Goal: Information Seeking & Learning: Learn about a topic

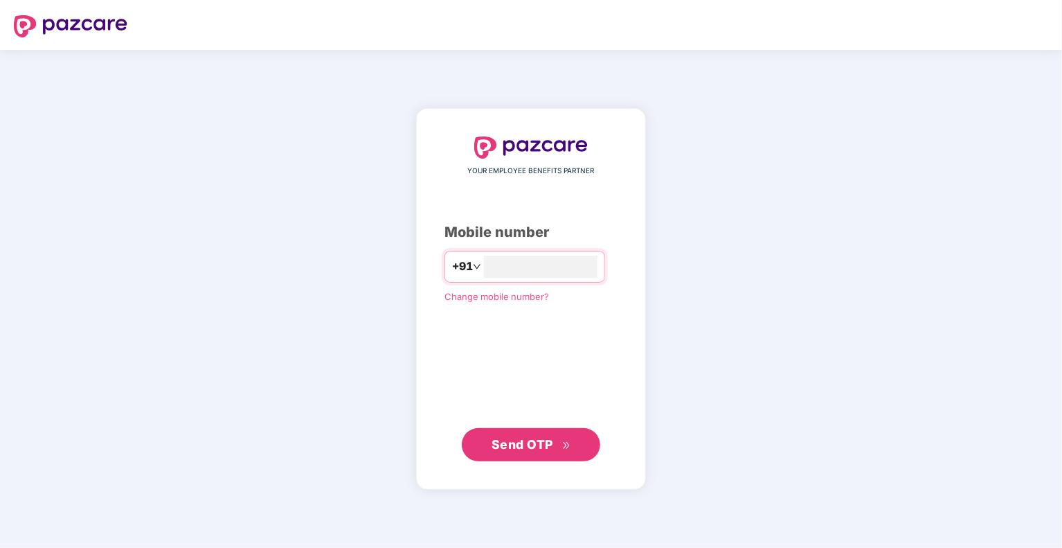
type input "**********"
click at [506, 442] on span "Send OTP" at bounding box center [523, 443] width 62 height 15
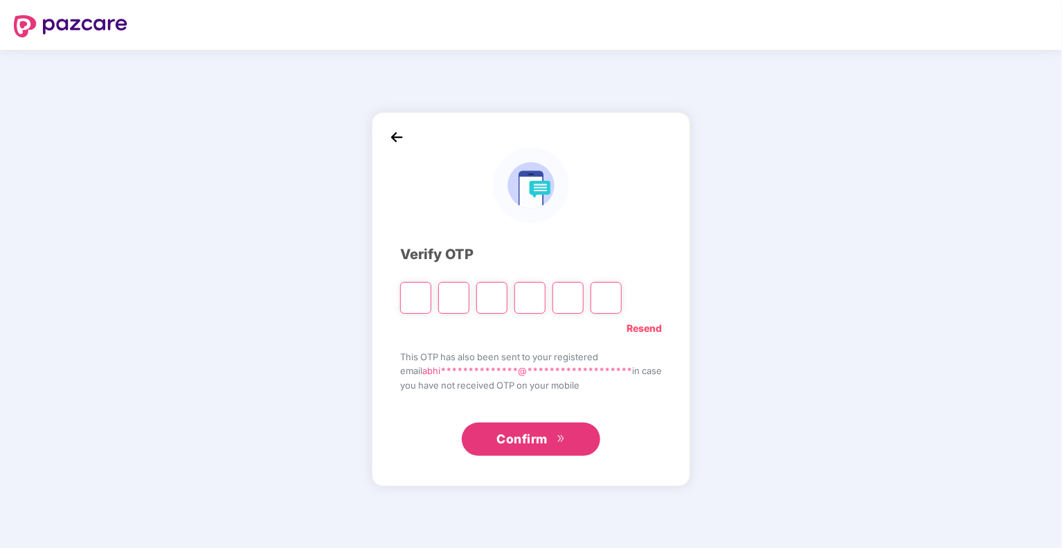
type input "*"
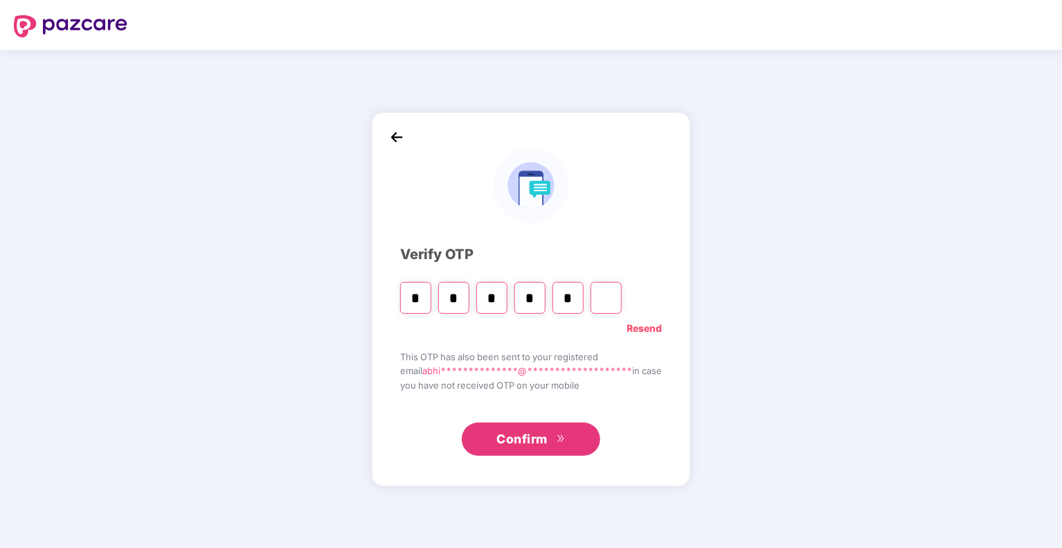
type input "*"
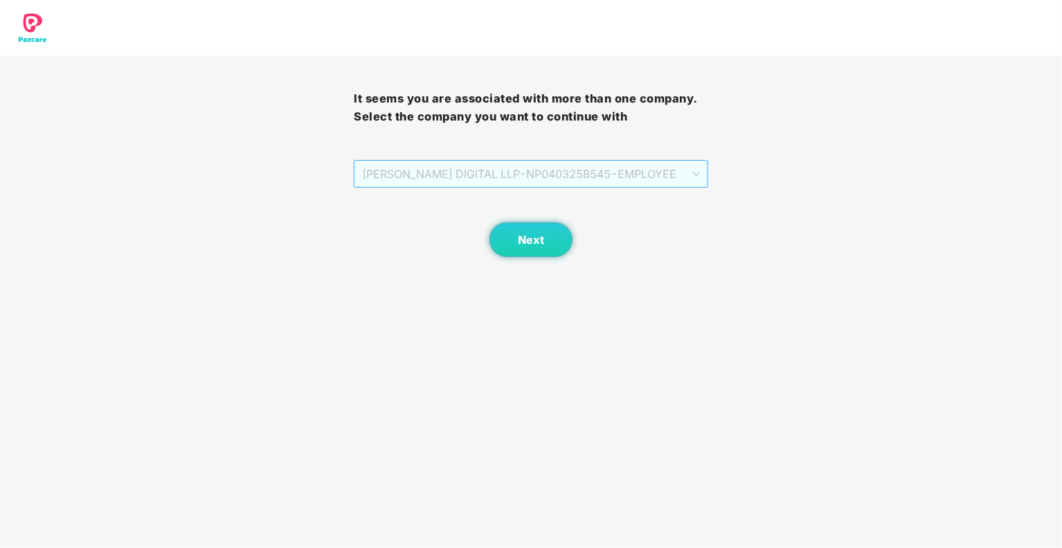
click at [695, 174] on span "[PERSON_NAME] DIGITAL LLP - NP040325B545 - EMPLOYEE" at bounding box center [530, 174] width 337 height 26
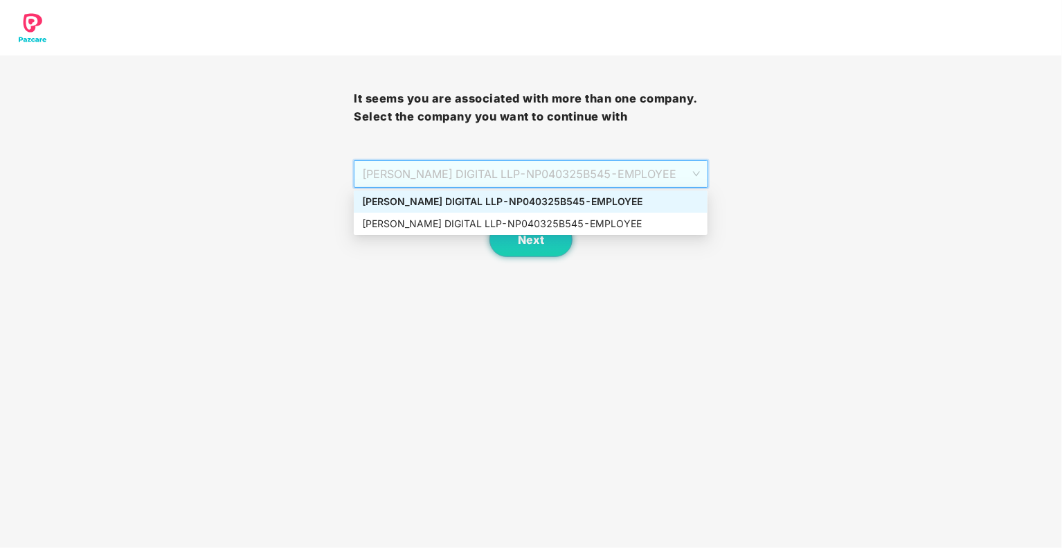
click at [695, 174] on span "[PERSON_NAME] DIGITAL LLP - NP040325B545 - EMPLOYEE" at bounding box center [530, 174] width 337 height 26
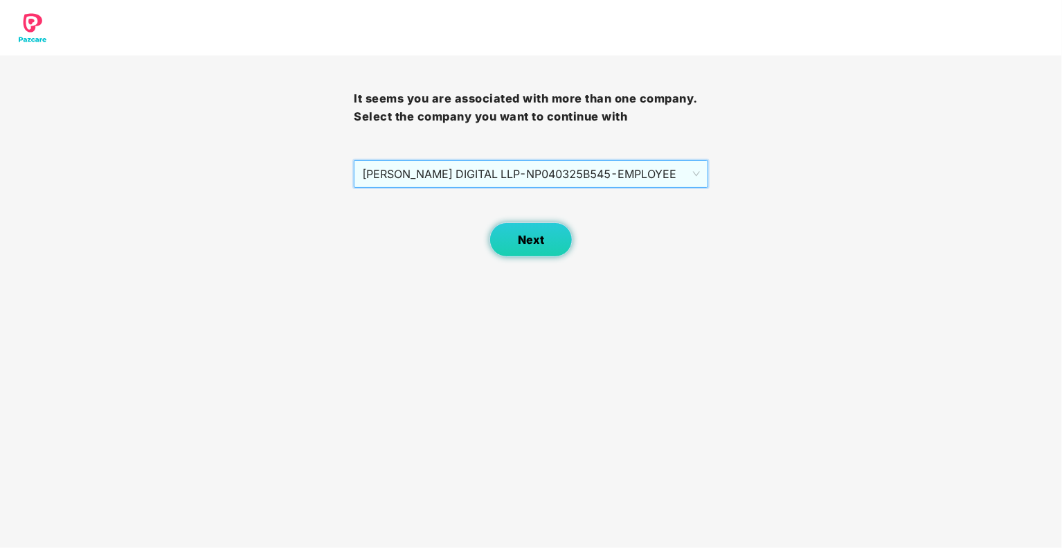
click at [552, 238] on button "Next" at bounding box center [531, 239] width 83 height 35
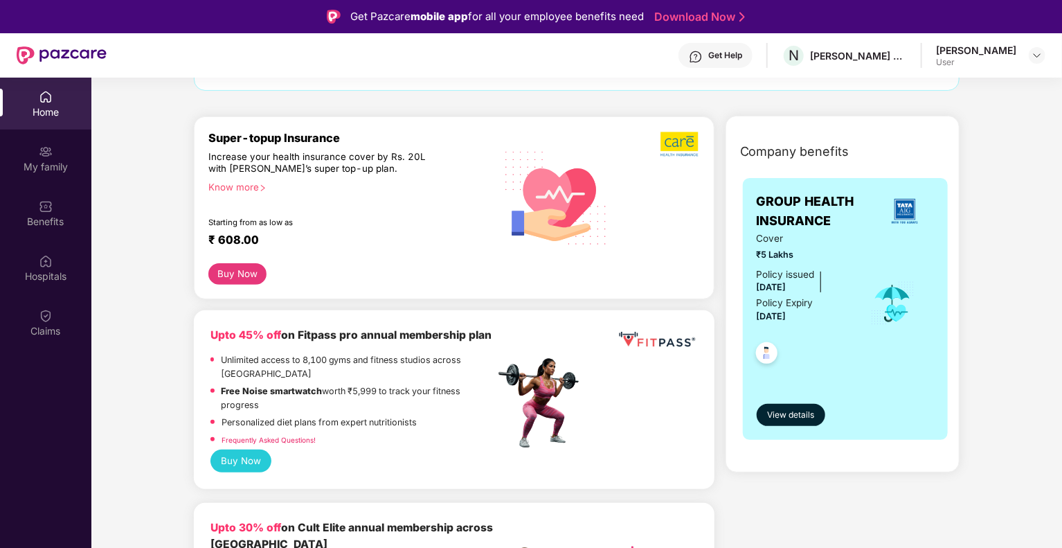
scroll to position [136, 0]
click at [235, 182] on div "Know more" at bounding box center [347, 186] width 278 height 10
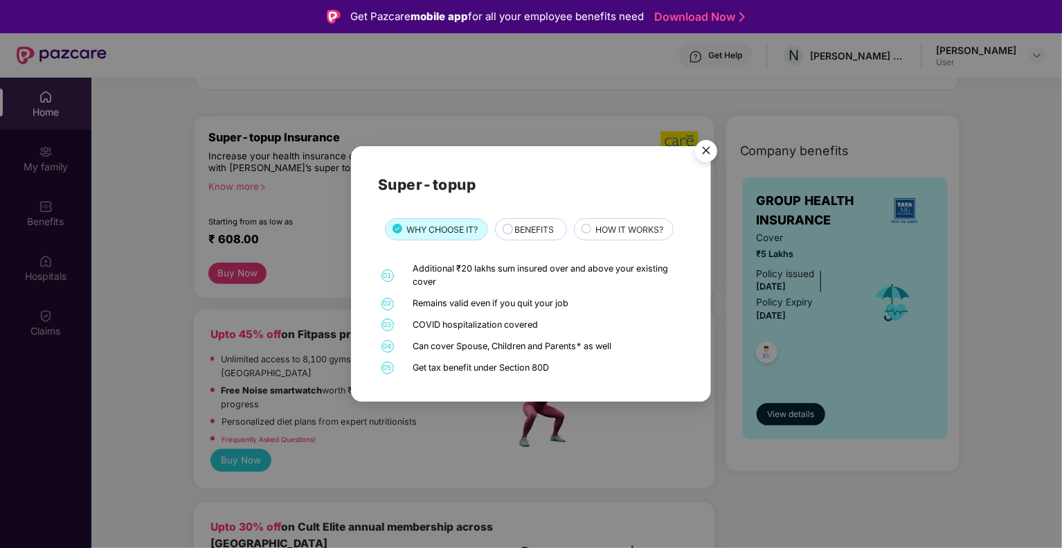
click at [508, 233] on icon at bounding box center [508, 229] width 10 height 10
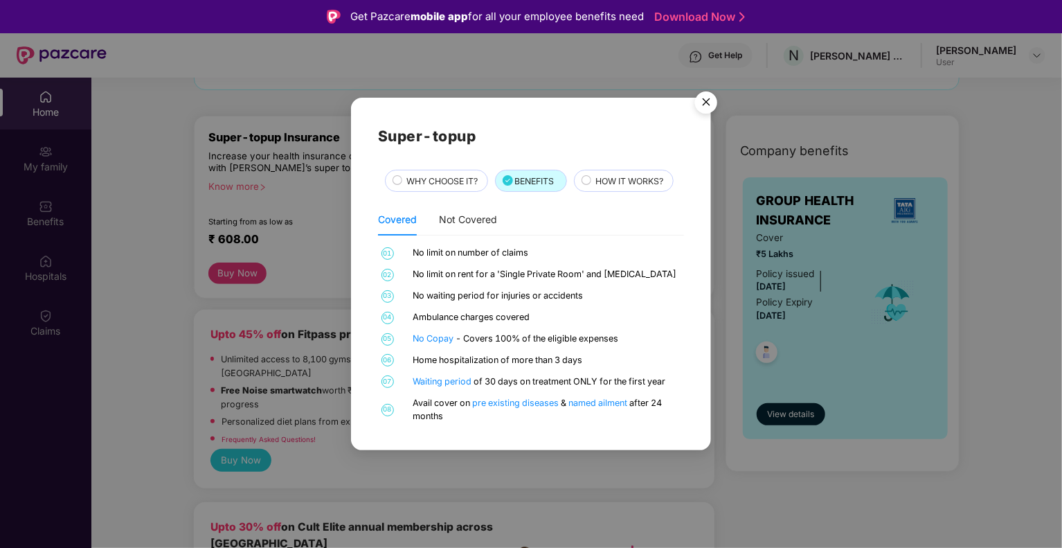
click at [588, 183] on circle at bounding box center [586, 180] width 9 height 9
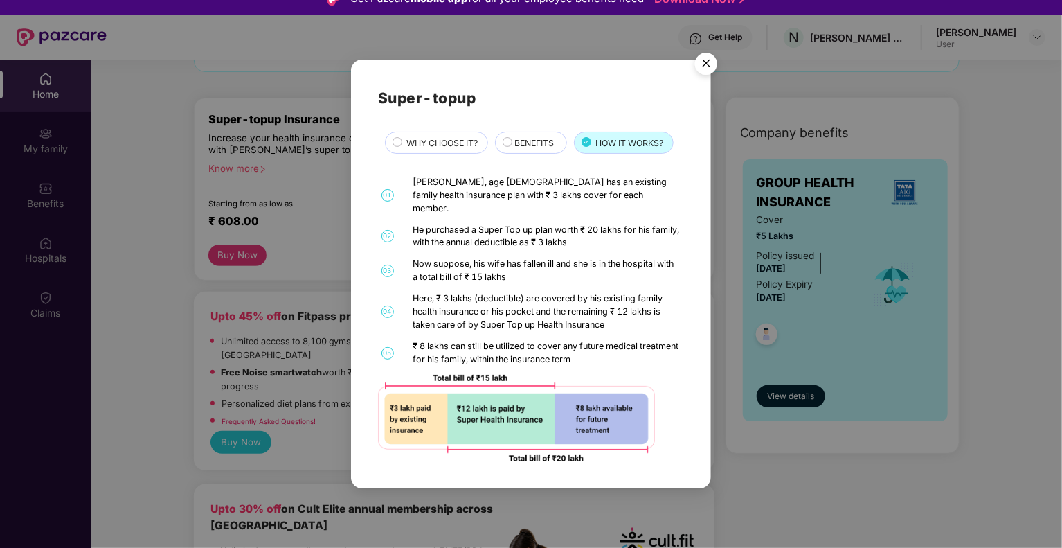
scroll to position [0, 0]
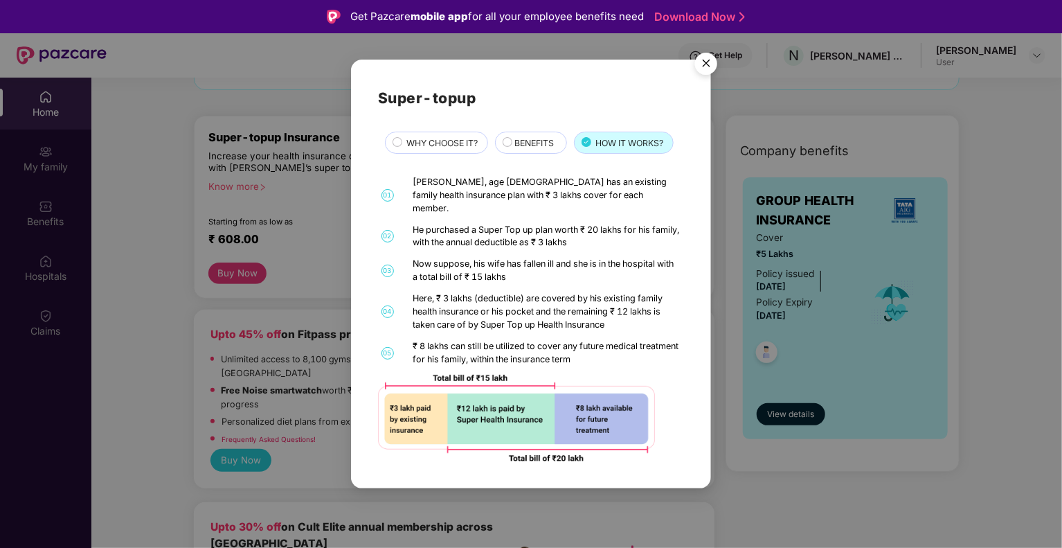
click at [701, 75] on img "Close" at bounding box center [706, 65] width 39 height 39
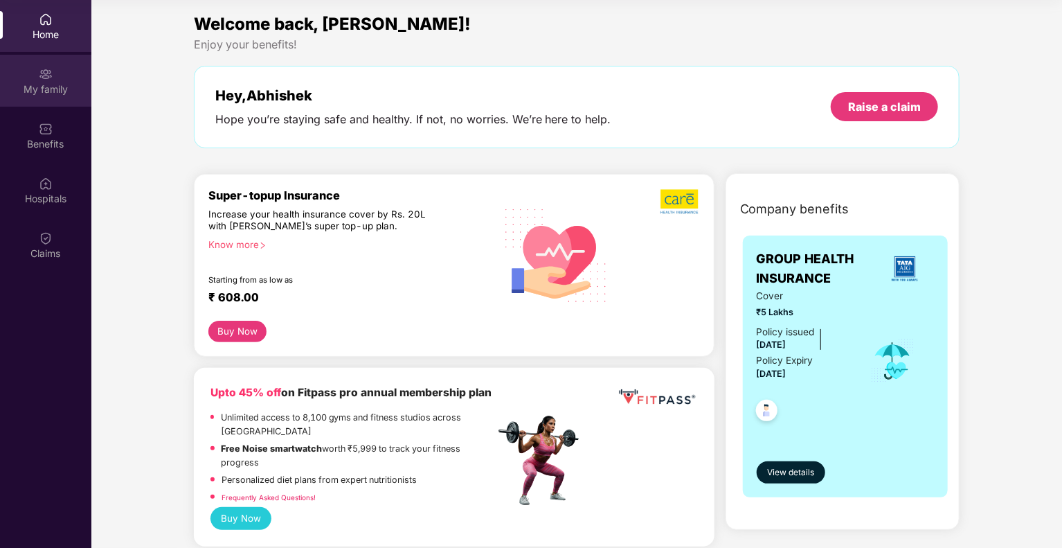
click at [36, 89] on div "My family" at bounding box center [45, 89] width 91 height 14
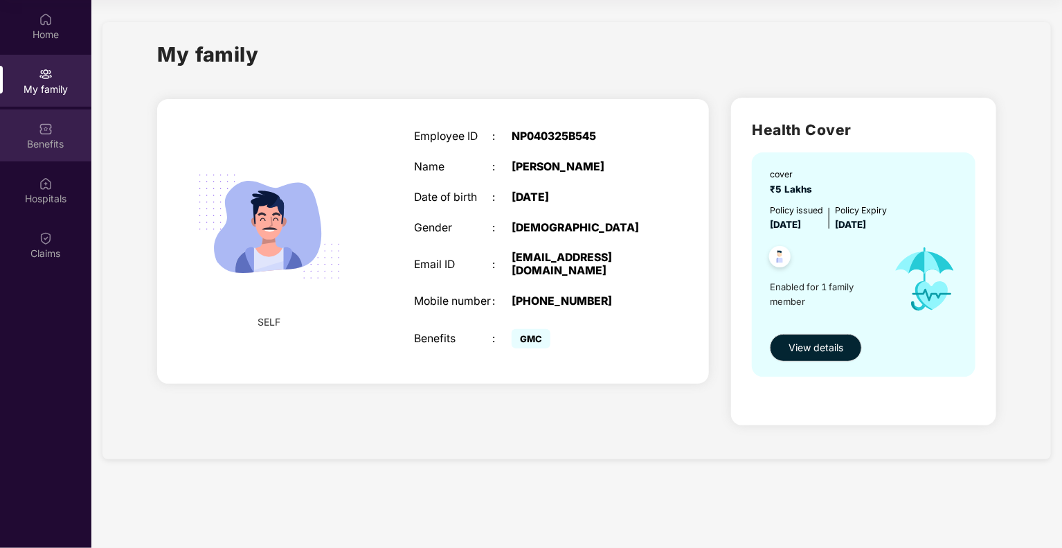
click at [50, 135] on div "Benefits" at bounding box center [45, 135] width 91 height 52
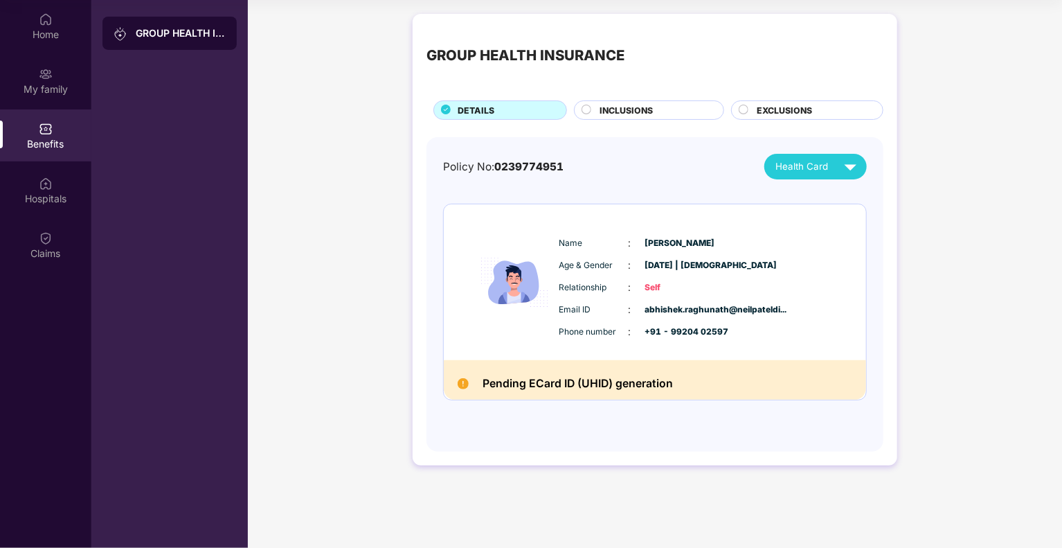
click at [584, 103] on div "INCLUSIONS" at bounding box center [649, 109] width 150 height 19
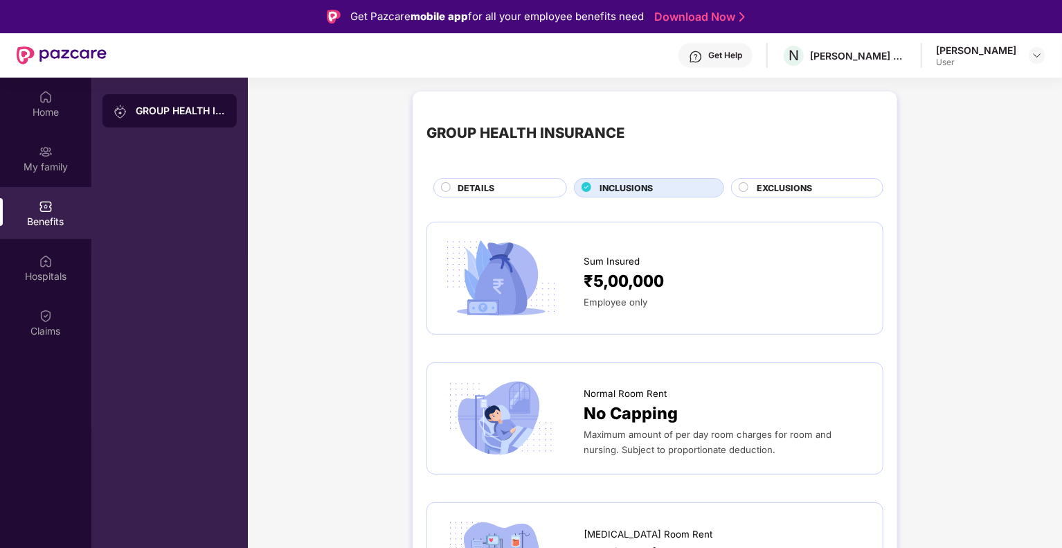
click at [743, 188] on circle at bounding box center [744, 187] width 9 height 9
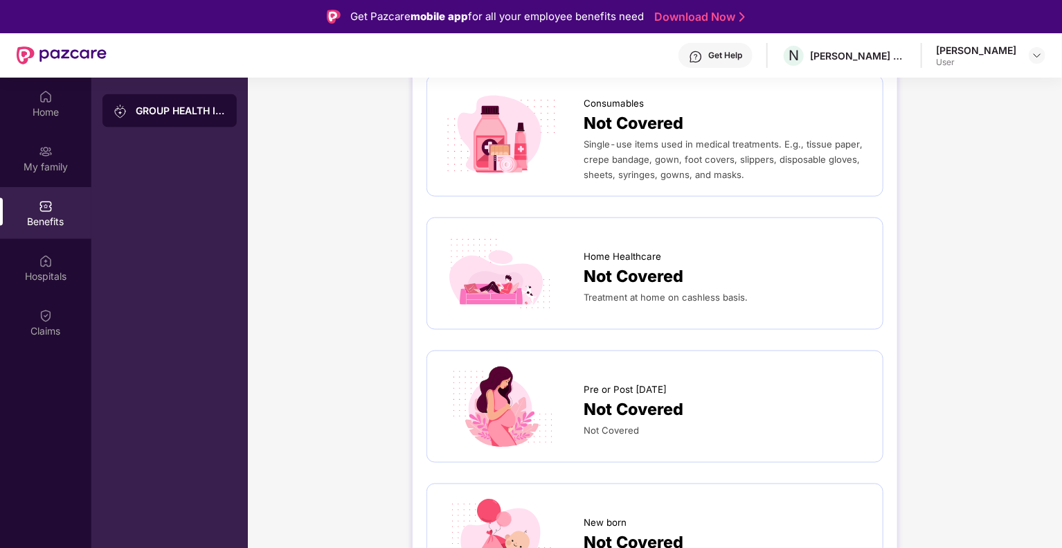
scroll to position [970, 0]
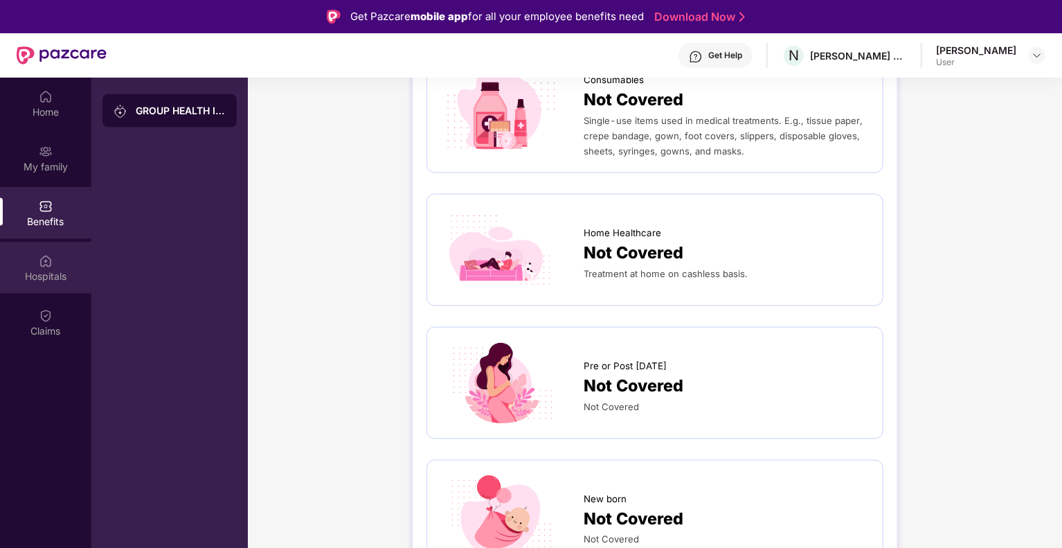
click at [55, 271] on div "Hospitals" at bounding box center [45, 276] width 91 height 14
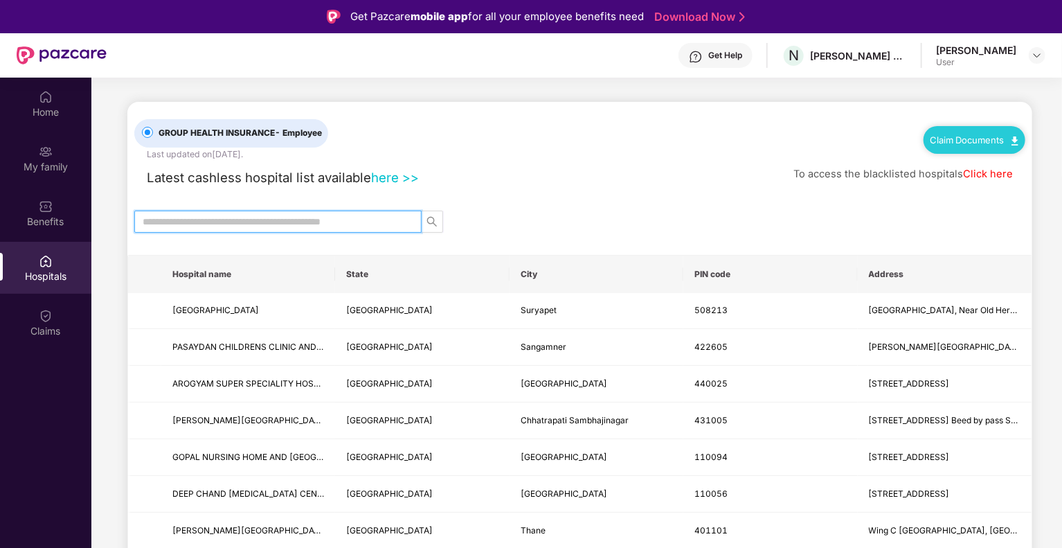
click at [260, 220] on input "text" at bounding box center [273, 221] width 260 height 15
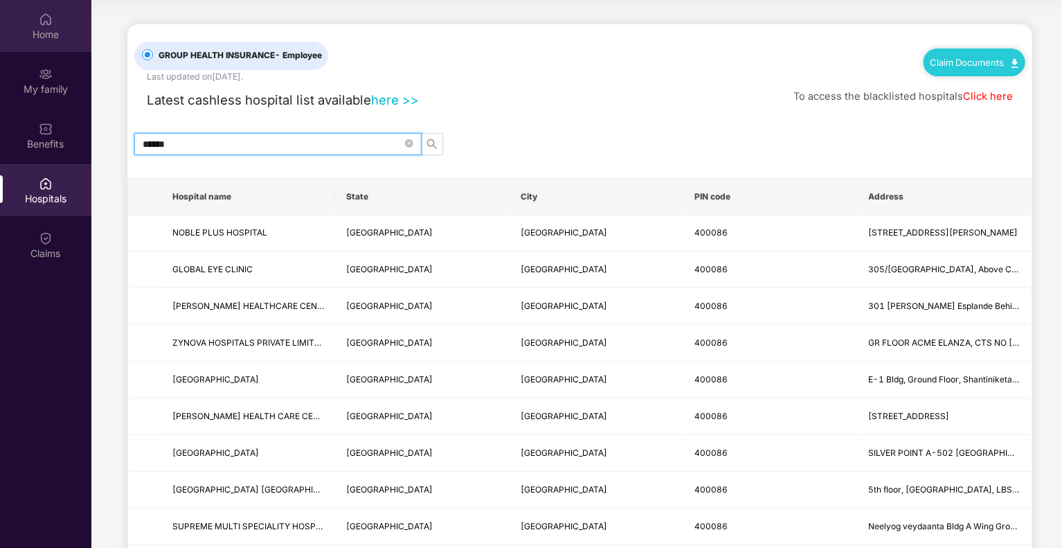
type input "******"
click at [53, 25] on div "Home" at bounding box center [45, 26] width 91 height 52
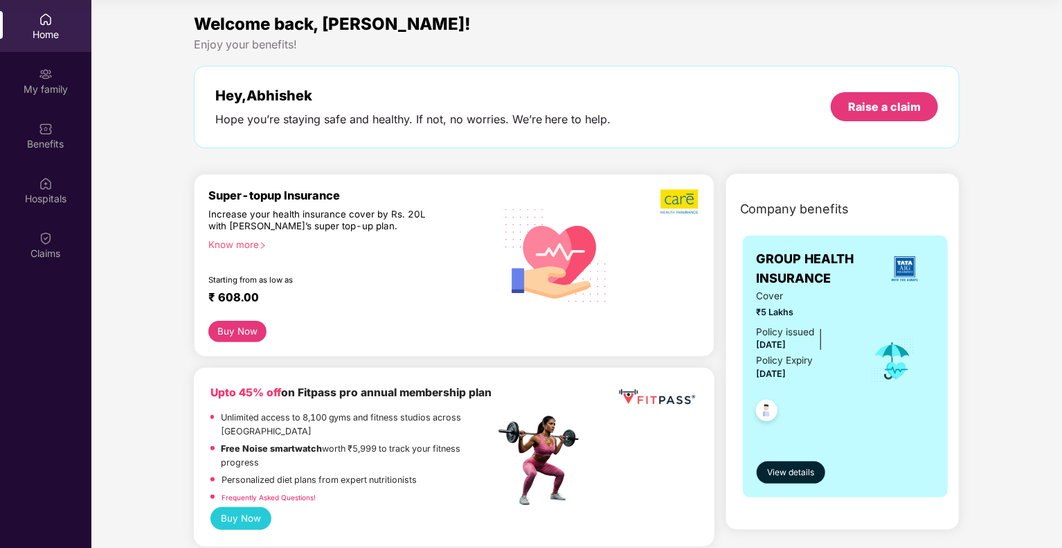
click at [247, 242] on div "Know more" at bounding box center [347, 244] width 278 height 10
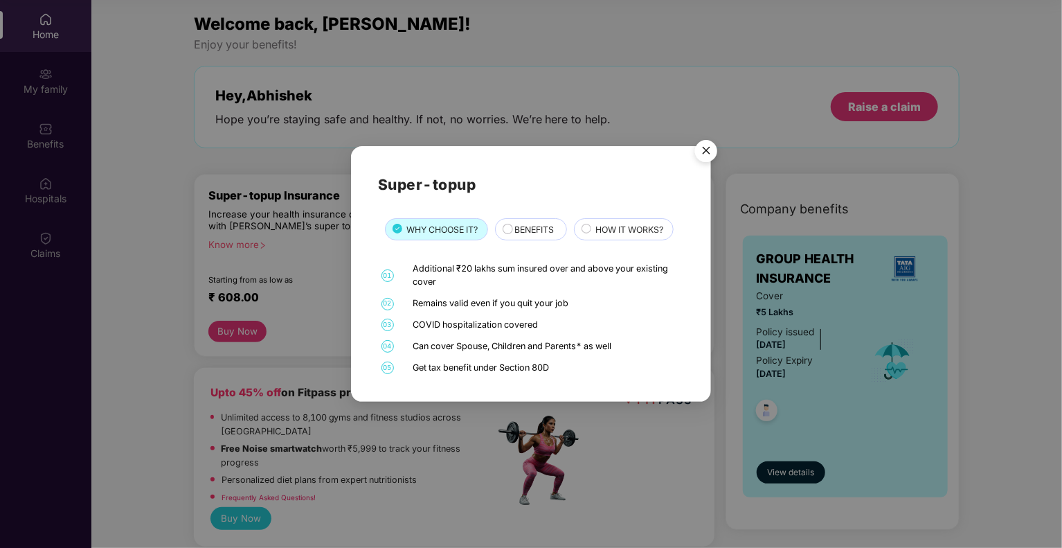
click at [703, 157] on img "Close" at bounding box center [706, 153] width 39 height 39
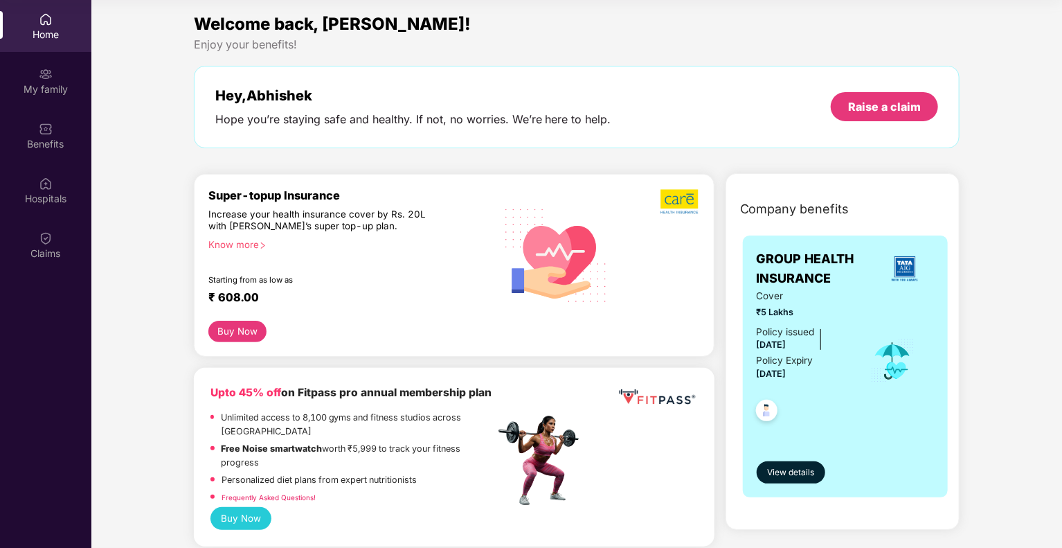
click at [703, 157] on div "Welcome back, [PERSON_NAME]! Enjoy your benefits! Hey, [PERSON_NAME] you’re sta…" at bounding box center [577, 86] width 778 height 151
